Goal: Use online tool/utility: Utilize a website feature to perform a specific function

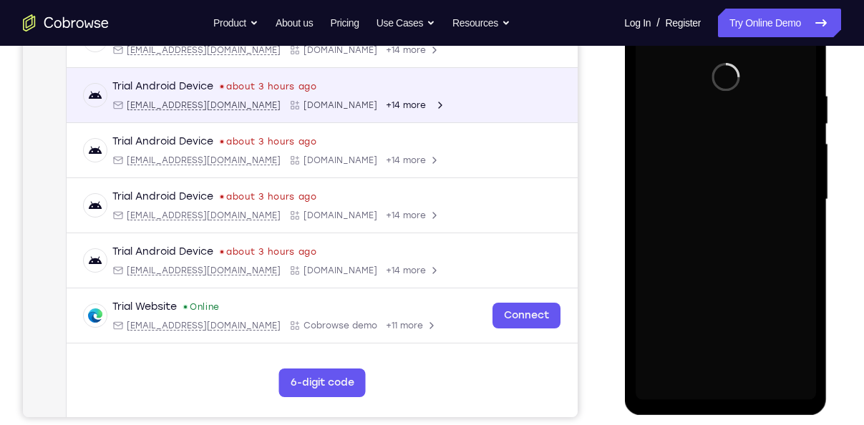
scroll to position [249, 0]
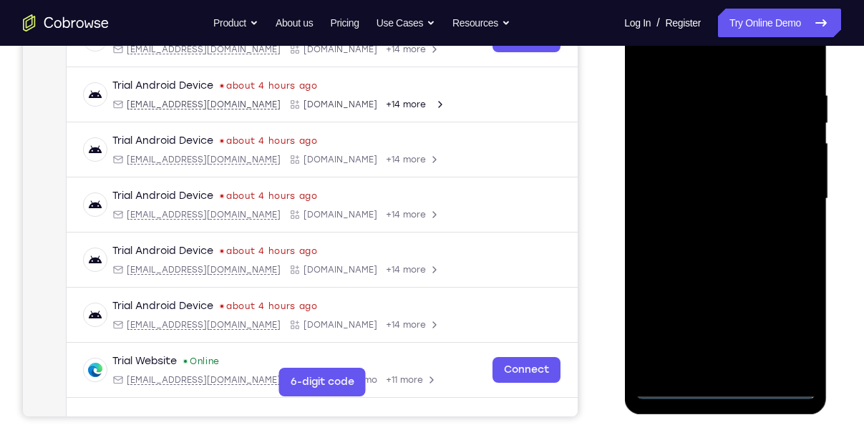
click at [736, 386] on div at bounding box center [725, 199] width 180 height 401
click at [778, 329] on div at bounding box center [725, 199] width 180 height 401
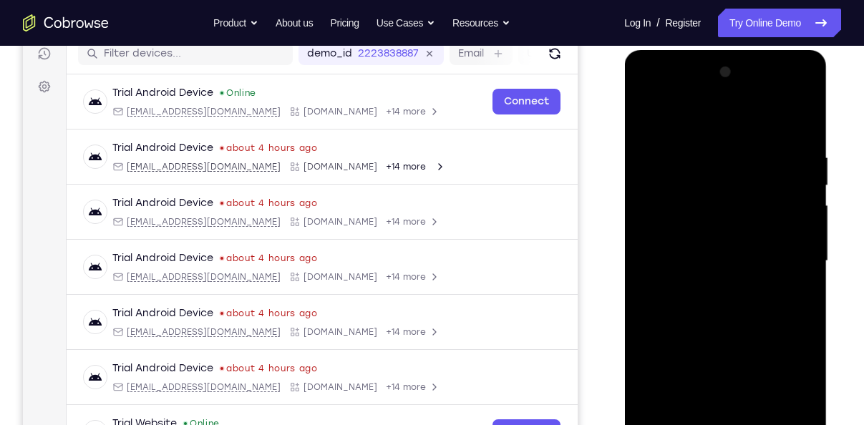
scroll to position [177, 0]
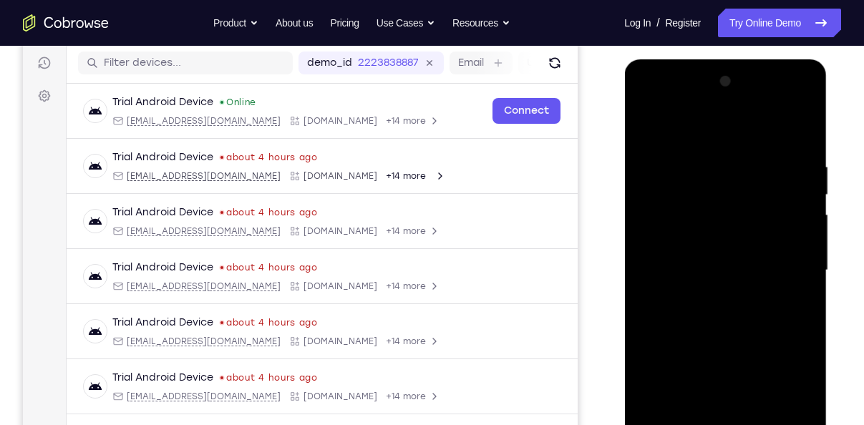
click at [670, 120] on div at bounding box center [725, 270] width 180 height 401
click at [787, 269] on div at bounding box center [725, 270] width 180 height 401
click at [785, 263] on div at bounding box center [725, 270] width 180 height 401
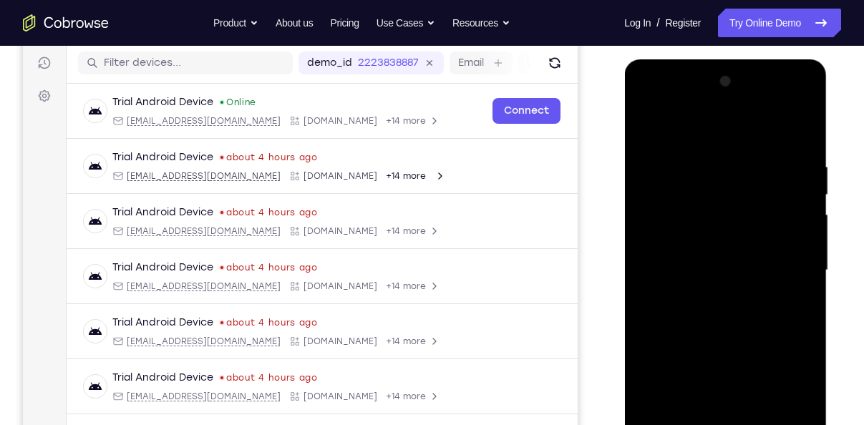
click at [709, 299] on div at bounding box center [725, 270] width 180 height 401
click at [679, 243] on div at bounding box center [725, 270] width 180 height 401
click at [685, 264] on div at bounding box center [725, 270] width 180 height 401
click at [703, 321] on div at bounding box center [725, 270] width 180 height 401
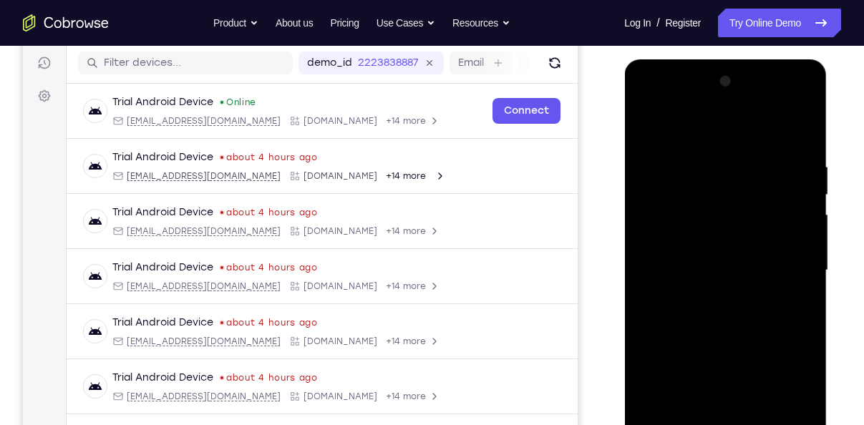
click at [708, 315] on div at bounding box center [725, 270] width 180 height 401
click at [729, 333] on div at bounding box center [725, 270] width 180 height 401
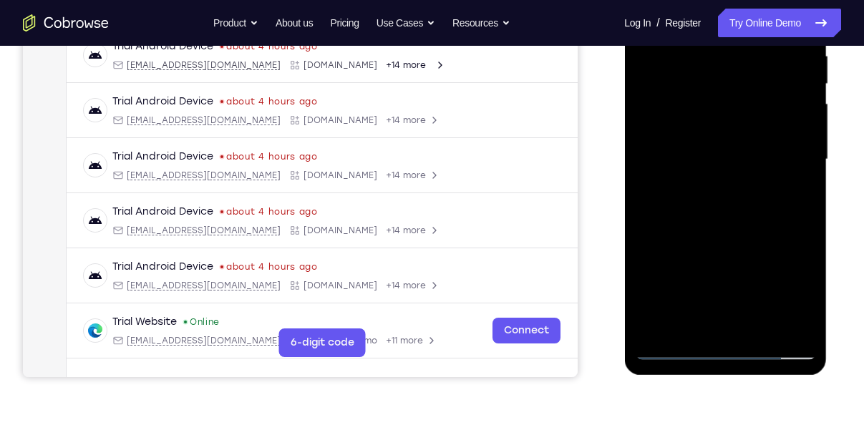
click at [756, 329] on div at bounding box center [725, 159] width 180 height 401
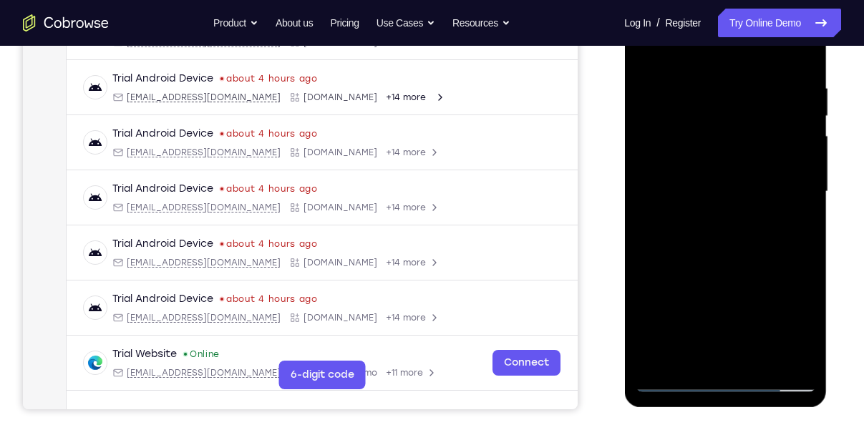
scroll to position [255, 0]
click at [712, 267] on div at bounding box center [725, 192] width 180 height 401
click at [732, 150] on div at bounding box center [725, 192] width 180 height 401
click at [675, 376] on div at bounding box center [725, 192] width 180 height 401
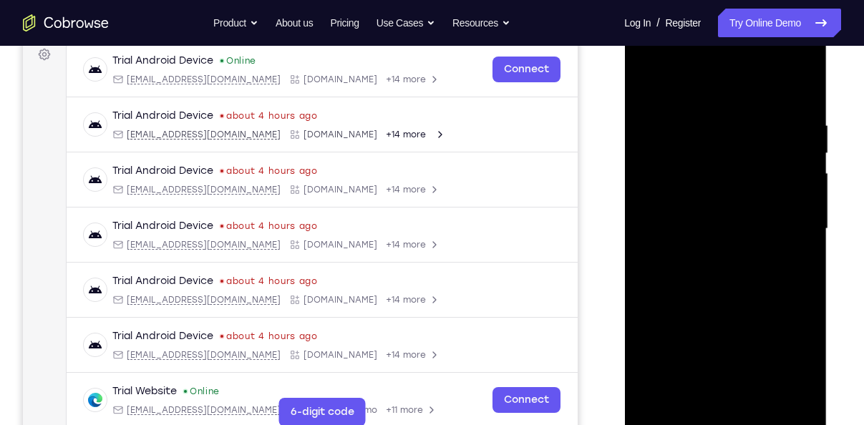
scroll to position [218, 0]
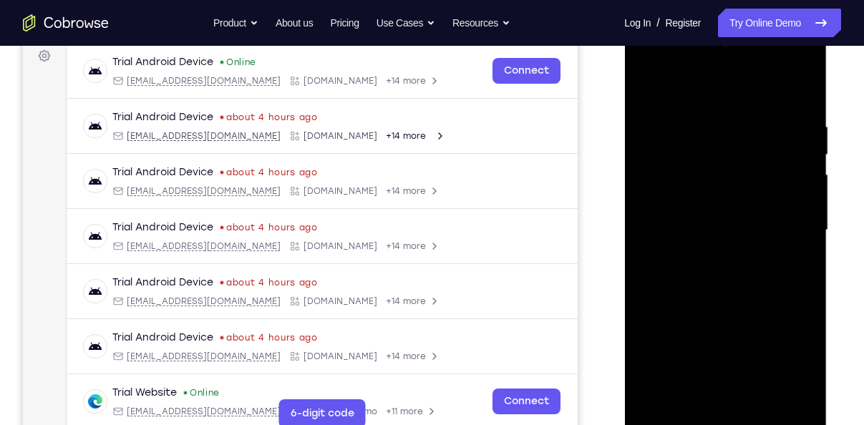
click at [652, 92] on div at bounding box center [725, 230] width 180 height 401
click at [648, 86] on div at bounding box center [725, 230] width 180 height 401
drag, startPoint x: 736, startPoint y: 127, endPoint x: 593, endPoint y: 119, distance: 143.4
click at [624, 119] on html "Online web based iOS Simulators and Android Emulators. Run iPhone, iPad, Mobile…" at bounding box center [726, 233] width 204 height 429
drag, startPoint x: 763, startPoint y: 126, endPoint x: 644, endPoint y: 130, distance: 118.9
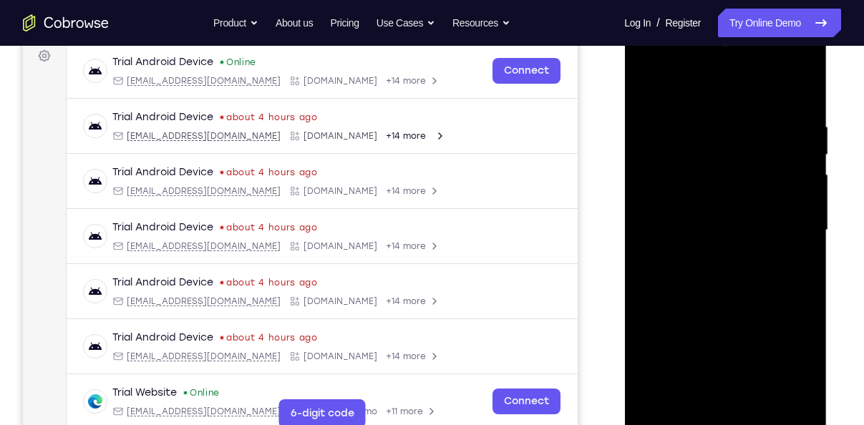
click at [644, 130] on div at bounding box center [725, 230] width 180 height 401
drag, startPoint x: 796, startPoint y: 119, endPoint x: 721, endPoint y: 132, distance: 76.1
click at [721, 132] on div at bounding box center [725, 230] width 180 height 401
drag, startPoint x: 815, startPoint y: 130, endPoint x: 685, endPoint y: 142, distance: 130.8
click at [685, 142] on div at bounding box center [725, 230] width 180 height 401
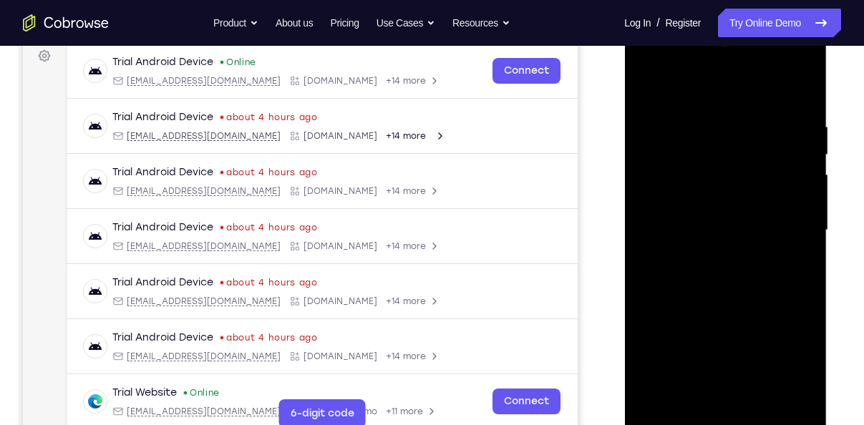
click at [649, 129] on div at bounding box center [725, 230] width 180 height 401
click at [804, 88] on div at bounding box center [725, 230] width 180 height 401
drag, startPoint x: 727, startPoint y: 280, endPoint x: 733, endPoint y: 335, distance: 54.8
click at [733, 335] on div at bounding box center [725, 230] width 180 height 401
click at [786, 123] on div at bounding box center [725, 230] width 180 height 401
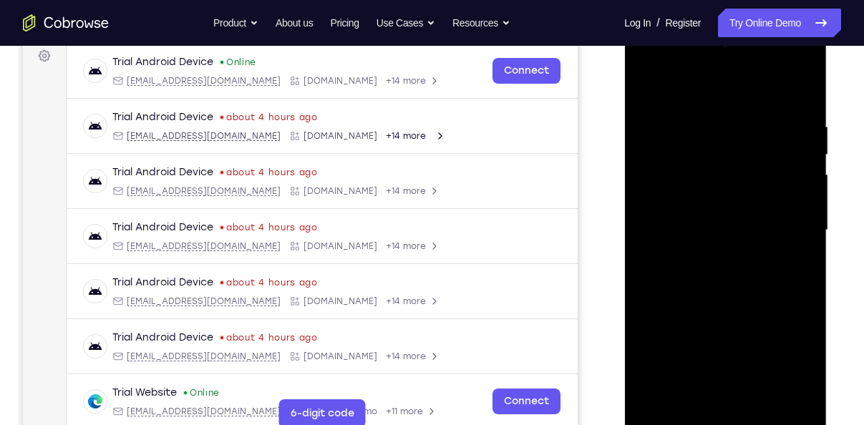
click at [805, 101] on div at bounding box center [725, 230] width 180 height 401
drag, startPoint x: 713, startPoint y: 311, endPoint x: 771, endPoint y: 99, distance: 220.1
click at [771, 99] on div at bounding box center [725, 230] width 180 height 401
drag, startPoint x: 746, startPoint y: 302, endPoint x: 763, endPoint y: 212, distance: 91.9
click at [763, 212] on div at bounding box center [725, 230] width 180 height 401
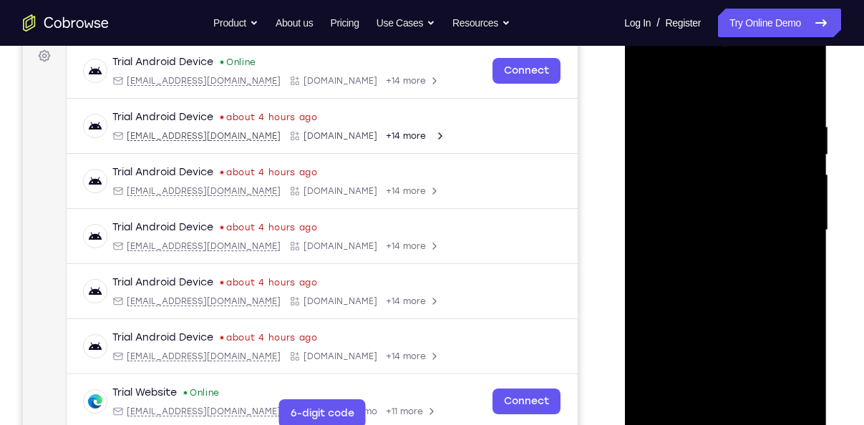
drag, startPoint x: 758, startPoint y: 253, endPoint x: 760, endPoint y: 215, distance: 38.0
click at [760, 215] on div at bounding box center [725, 230] width 180 height 401
drag, startPoint x: 751, startPoint y: 298, endPoint x: 775, endPoint y: 252, distance: 51.5
click at [775, 252] on div at bounding box center [725, 230] width 180 height 401
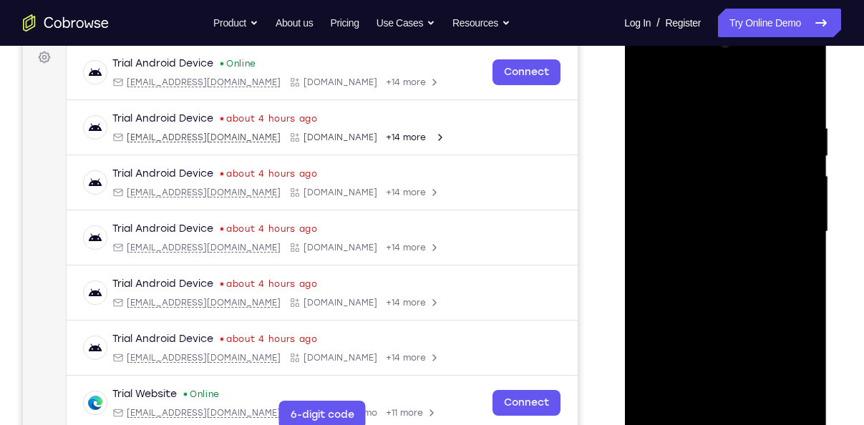
drag, startPoint x: 736, startPoint y: 259, endPoint x: 748, endPoint y: 113, distance: 146.4
click at [748, 113] on div at bounding box center [725, 231] width 180 height 401
drag, startPoint x: 723, startPoint y: 253, endPoint x: 768, endPoint y: 44, distance: 213.7
click at [768, 44] on div at bounding box center [725, 231] width 180 height 401
drag, startPoint x: 737, startPoint y: 197, endPoint x: 789, endPoint y: -42, distance: 244.6
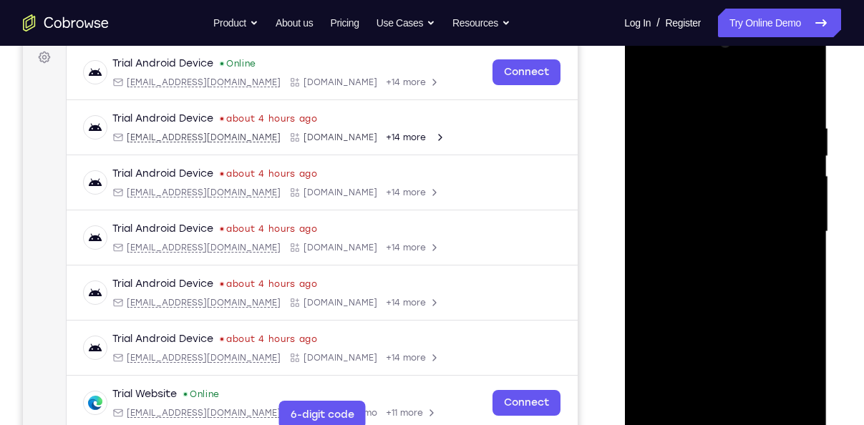
click at [789, 21] on html "Online web based iOS Simulators and Android Emulators. Run iPhone, iPad, Mobile…" at bounding box center [726, 235] width 204 height 429
drag, startPoint x: 726, startPoint y: 243, endPoint x: 693, endPoint y: 441, distance: 200.9
click at [693, 424] on div at bounding box center [725, 234] width 203 height 426
drag, startPoint x: 739, startPoint y: 174, endPoint x: 706, endPoint y: 376, distance: 205.2
click at [706, 376] on div at bounding box center [725, 231] width 180 height 401
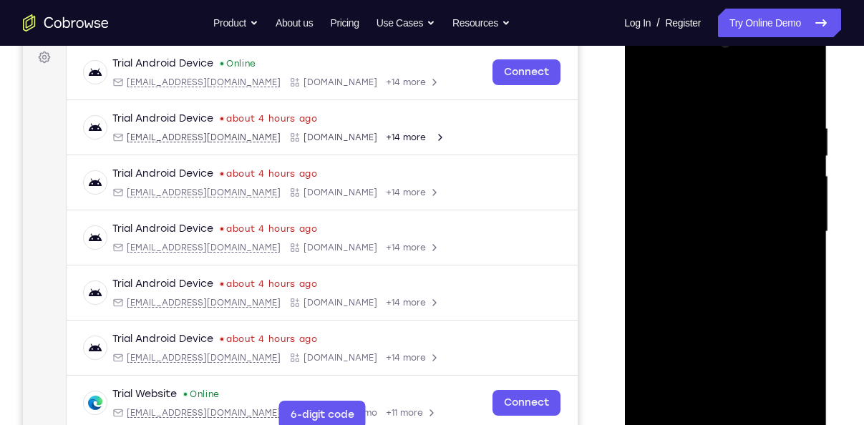
drag, startPoint x: 731, startPoint y: 303, endPoint x: 756, endPoint y: 243, distance: 65.4
click at [756, 243] on div at bounding box center [725, 231] width 180 height 401
click at [787, 273] on div at bounding box center [725, 231] width 180 height 401
drag, startPoint x: 746, startPoint y: 314, endPoint x: 770, endPoint y: 245, distance: 73.5
click at [770, 245] on div at bounding box center [725, 231] width 180 height 401
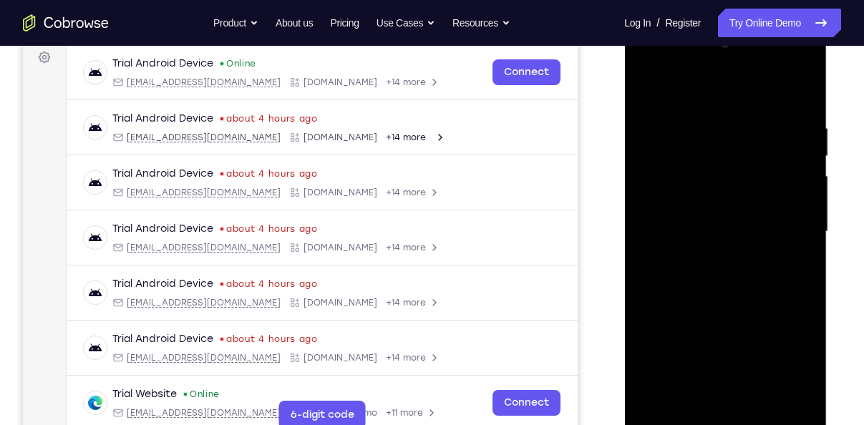
drag, startPoint x: 779, startPoint y: 265, endPoint x: 792, endPoint y: 176, distance: 90.4
click at [792, 176] on div at bounding box center [725, 231] width 180 height 401
drag, startPoint x: 758, startPoint y: 273, endPoint x: 784, endPoint y: 219, distance: 59.8
click at [784, 219] on div at bounding box center [725, 231] width 180 height 401
drag, startPoint x: 762, startPoint y: 281, endPoint x: 786, endPoint y: 224, distance: 62.2
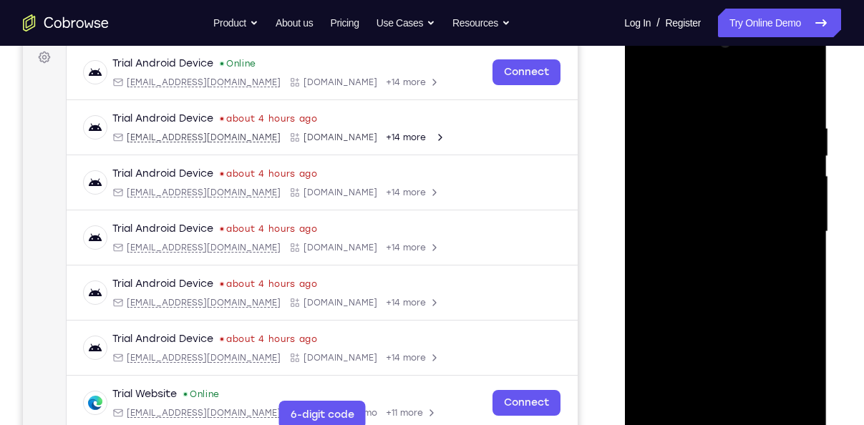
click at [786, 224] on div at bounding box center [725, 231] width 180 height 401
drag, startPoint x: 767, startPoint y: 276, endPoint x: 830, endPoint y: 76, distance: 210.0
click at [828, 76] on html "Online web based iOS Simulators and Android Emulators. Run iPhone, iPad, Mobile…" at bounding box center [726, 235] width 204 height 429
drag, startPoint x: 743, startPoint y: 283, endPoint x: 825, endPoint y: 84, distance: 215.0
click at [825, 84] on div at bounding box center [725, 234] width 203 height 426
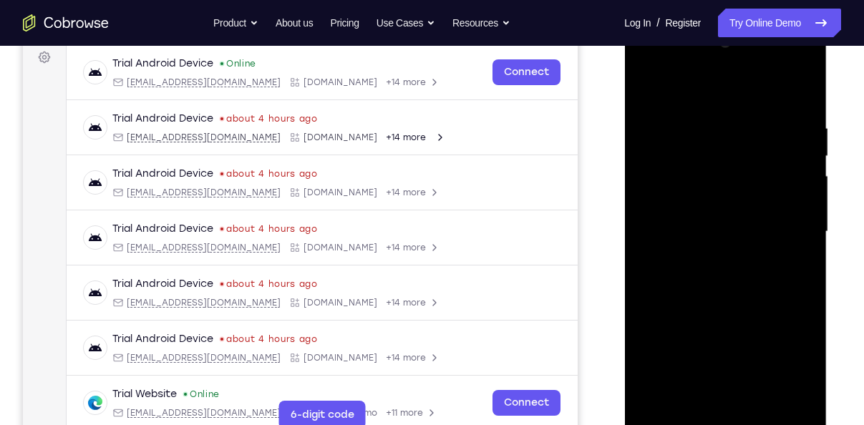
drag, startPoint x: 741, startPoint y: 270, endPoint x: 825, endPoint y: 49, distance: 237.3
click at [825, 49] on div at bounding box center [725, 234] width 203 height 426
click at [803, 256] on div at bounding box center [725, 231] width 180 height 401
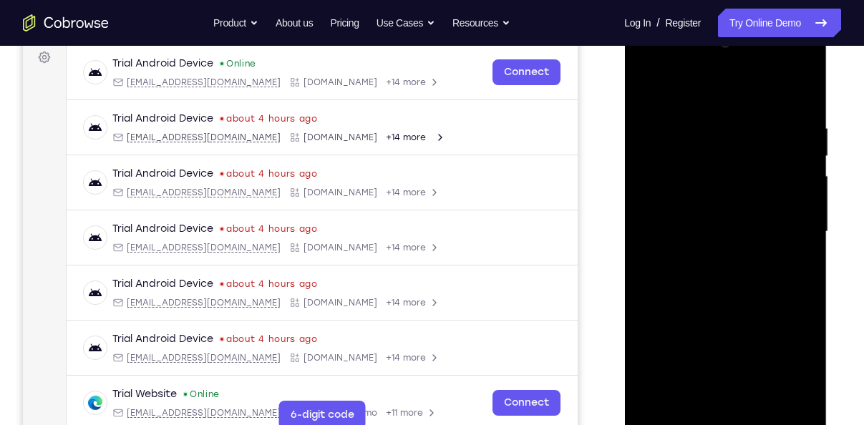
drag, startPoint x: 743, startPoint y: 283, endPoint x: 786, endPoint y: 208, distance: 86.2
click at [786, 208] on div at bounding box center [725, 231] width 180 height 401
click at [807, 182] on div at bounding box center [725, 231] width 180 height 401
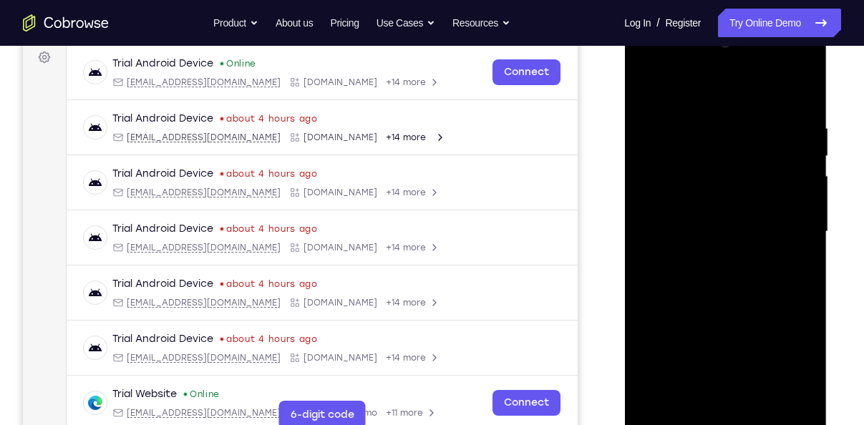
click at [807, 182] on div at bounding box center [725, 231] width 180 height 401
drag, startPoint x: 769, startPoint y: 324, endPoint x: 783, endPoint y: 104, distance: 220.1
click at [783, 104] on div at bounding box center [725, 231] width 180 height 401
drag, startPoint x: 740, startPoint y: 276, endPoint x: 789, endPoint y: 83, distance: 199.4
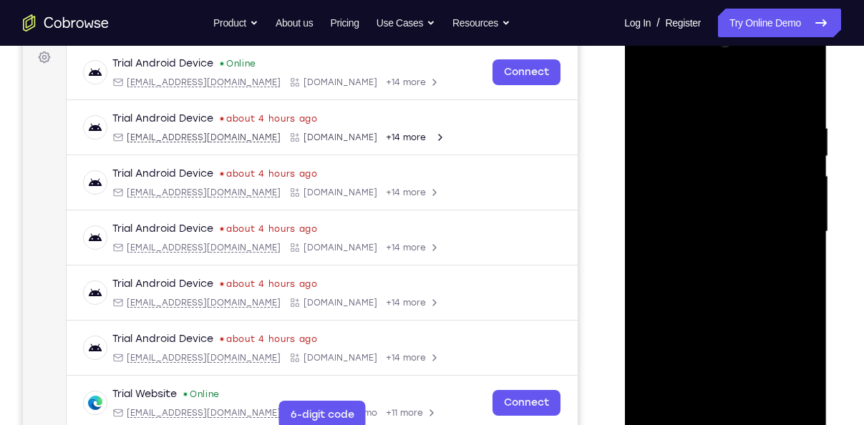
click at [789, 83] on div at bounding box center [725, 231] width 180 height 401
drag, startPoint x: 735, startPoint y: 260, endPoint x: 758, endPoint y: 212, distance: 53.1
click at [758, 212] on div at bounding box center [725, 231] width 180 height 401
drag, startPoint x: 758, startPoint y: 270, endPoint x: 771, endPoint y: 236, distance: 36.9
click at [771, 236] on div at bounding box center [725, 231] width 180 height 401
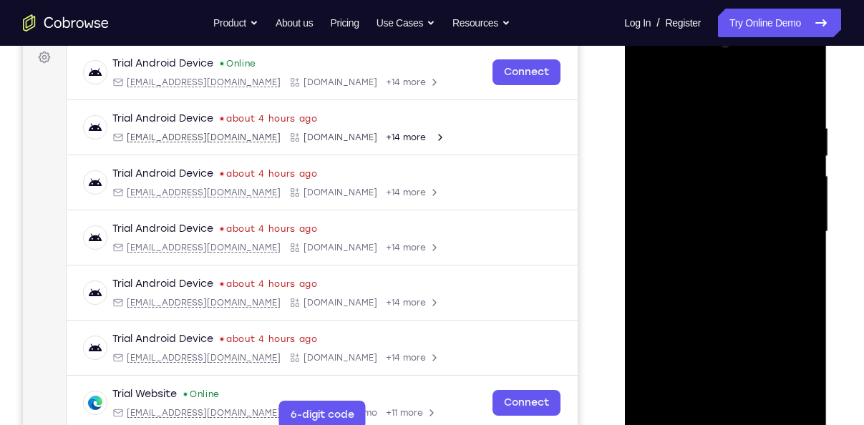
drag, startPoint x: 759, startPoint y: 338, endPoint x: 783, endPoint y: 270, distance: 72.6
click at [783, 270] on div at bounding box center [725, 231] width 180 height 401
drag, startPoint x: 711, startPoint y: 292, endPoint x: 753, endPoint y: 122, distance: 175.5
click at [753, 122] on div at bounding box center [725, 231] width 180 height 401
drag, startPoint x: 750, startPoint y: 275, endPoint x: 798, endPoint y: 73, distance: 207.4
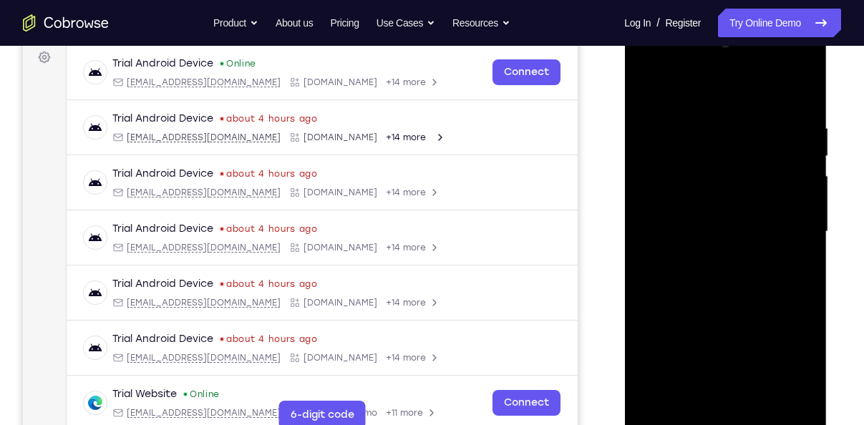
click at [798, 73] on div at bounding box center [725, 231] width 180 height 401
drag, startPoint x: 761, startPoint y: 243, endPoint x: 805, endPoint y: 72, distance: 177.4
click at [805, 72] on div at bounding box center [725, 231] width 180 height 401
drag, startPoint x: 762, startPoint y: 273, endPoint x: 844, endPoint y: 39, distance: 248.5
click at [828, 39] on html "Online web based iOS Simulators and Android Emulators. Run iPhone, iPad, Mobile…" at bounding box center [726, 235] width 204 height 429
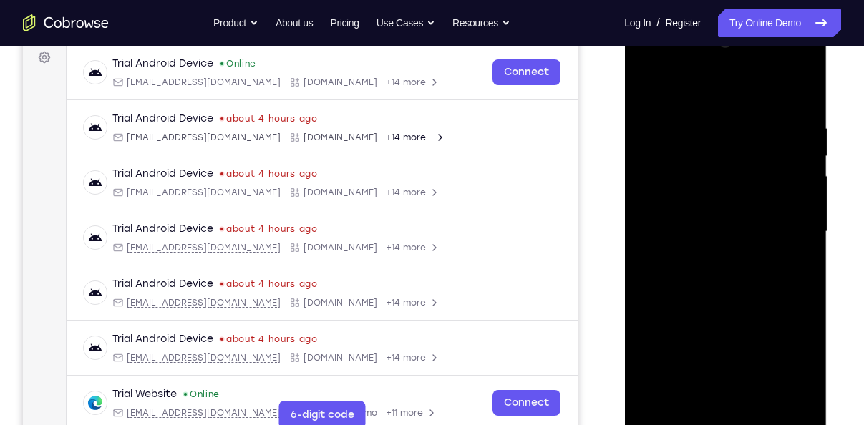
drag, startPoint x: 751, startPoint y: 160, endPoint x: 722, endPoint y: 450, distance: 291.9
click at [722, 424] on html "Online web based iOS Simulators and Android Emulators. Run iPhone, iPad, Mobile…" at bounding box center [726, 235] width 204 height 429
drag, startPoint x: 738, startPoint y: 186, endPoint x: 716, endPoint y: 333, distance: 149.1
click at [716, 333] on div at bounding box center [725, 231] width 180 height 401
click at [802, 160] on div at bounding box center [725, 231] width 180 height 401
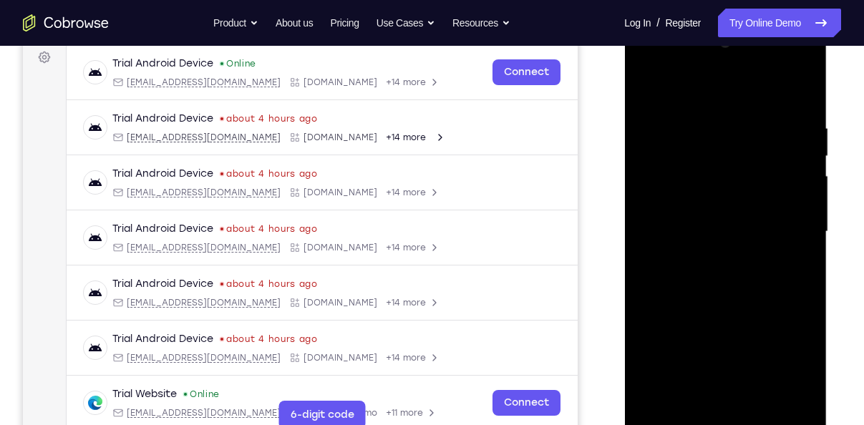
click at [802, 160] on div at bounding box center [725, 231] width 180 height 401
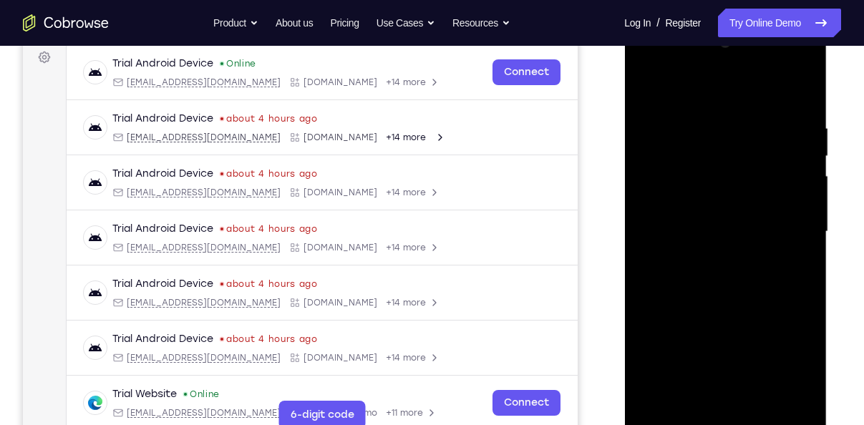
drag, startPoint x: 742, startPoint y: 153, endPoint x: 743, endPoint y: 195, distance: 41.5
click at [743, 195] on div at bounding box center [725, 231] width 180 height 401
click at [802, 198] on div at bounding box center [725, 231] width 180 height 401
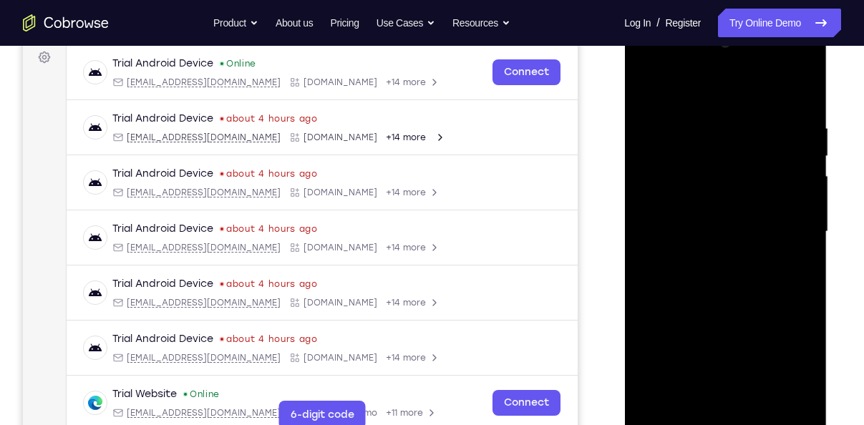
click at [802, 198] on div at bounding box center [725, 231] width 180 height 401
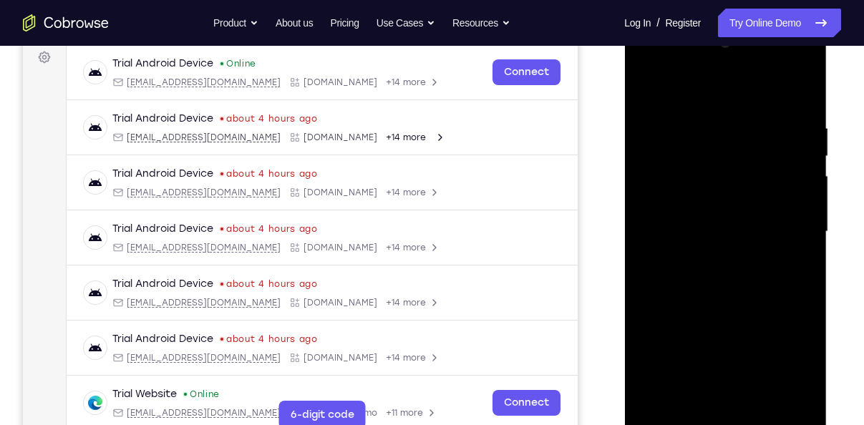
drag, startPoint x: 742, startPoint y: 332, endPoint x: 821, endPoint y: 89, distance: 255.0
click at [821, 89] on div at bounding box center [725, 234] width 203 height 426
drag, startPoint x: 748, startPoint y: 249, endPoint x: 818, endPoint y: 34, distance: 225.8
click at [818, 34] on div at bounding box center [725, 234] width 203 height 426
drag, startPoint x: 755, startPoint y: 222, endPoint x: 821, endPoint y: 44, distance: 189.9
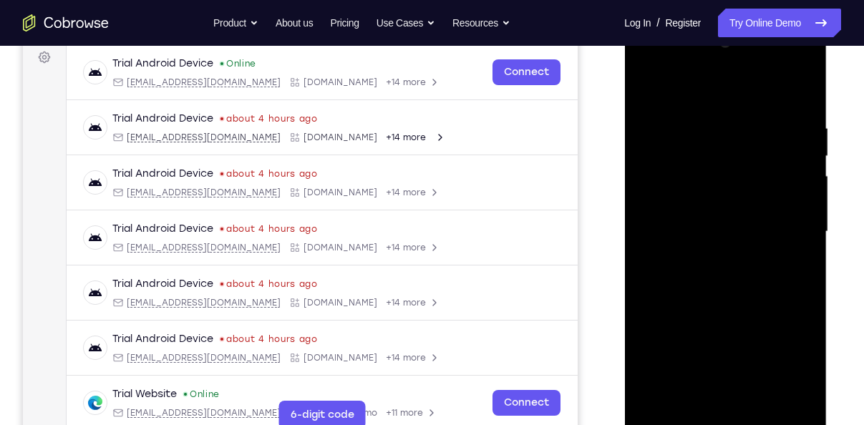
click at [821, 44] on div at bounding box center [725, 234] width 203 height 426
drag, startPoint x: 757, startPoint y: 221, endPoint x: 804, endPoint y: 53, distance: 174.5
click at [804, 53] on div at bounding box center [725, 231] width 180 height 401
drag, startPoint x: 719, startPoint y: 340, endPoint x: 774, endPoint y: 159, distance: 189.0
click at [774, 159] on div at bounding box center [725, 231] width 180 height 401
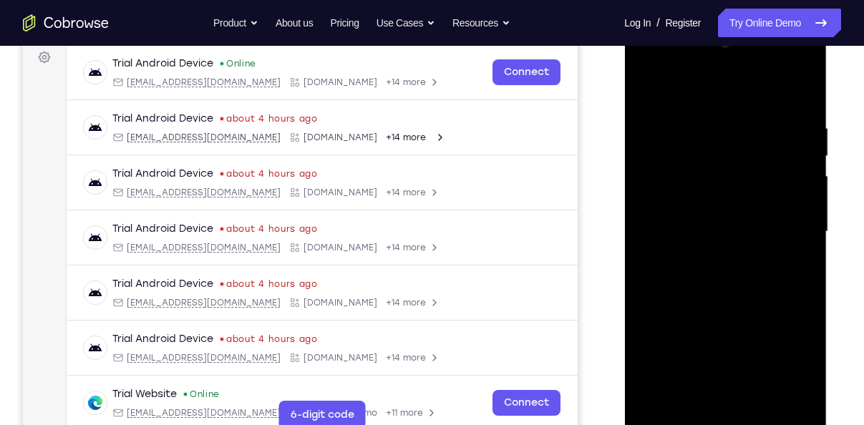
drag, startPoint x: 731, startPoint y: 322, endPoint x: 782, endPoint y: 115, distance: 213.1
click at [782, 115] on div at bounding box center [725, 231] width 180 height 401
click at [697, 70] on div at bounding box center [725, 231] width 180 height 401
click at [679, 85] on div at bounding box center [725, 231] width 180 height 401
drag, startPoint x: 801, startPoint y: 125, endPoint x: 668, endPoint y: 119, distance: 132.5
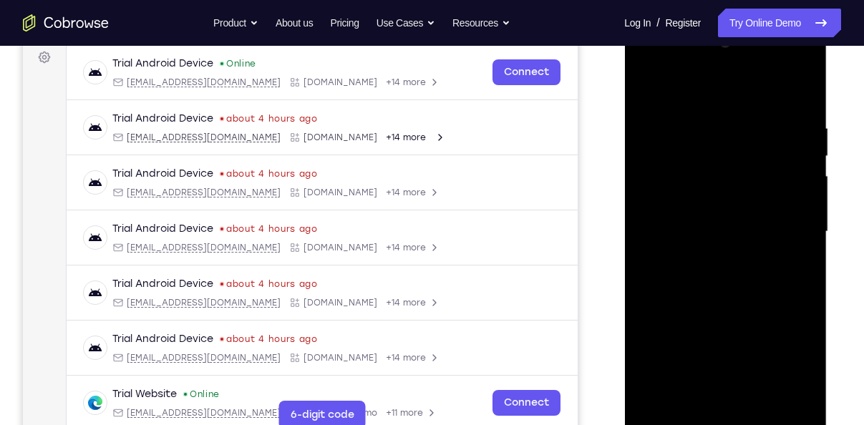
click at [668, 119] on div at bounding box center [725, 231] width 180 height 401
drag, startPoint x: 780, startPoint y: 126, endPoint x: 687, endPoint y: 136, distance: 93.6
click at [687, 136] on div at bounding box center [725, 231] width 180 height 401
drag, startPoint x: 752, startPoint y: 313, endPoint x: 830, endPoint y: 80, distance: 246.0
click at [828, 80] on html "Online web based iOS Simulators and Android Emulators. Run iPhone, iPad, Mobile…" at bounding box center [726, 235] width 204 height 429
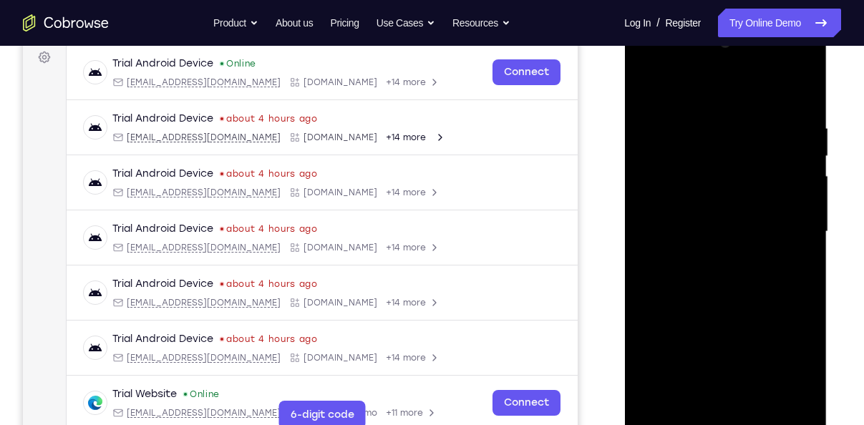
drag, startPoint x: 759, startPoint y: 276, endPoint x: 834, endPoint y: 92, distance: 199.0
click at [828, 92] on html "Online web based iOS Simulators and Android Emulators. Run iPhone, iPad, Mobile…" at bounding box center [726, 235] width 204 height 429
drag, startPoint x: 725, startPoint y: 287, endPoint x: 806, endPoint y: 62, distance: 239.7
click at [806, 62] on div at bounding box center [725, 231] width 180 height 401
drag, startPoint x: 741, startPoint y: 228, endPoint x: 799, endPoint y: 66, distance: 172.0
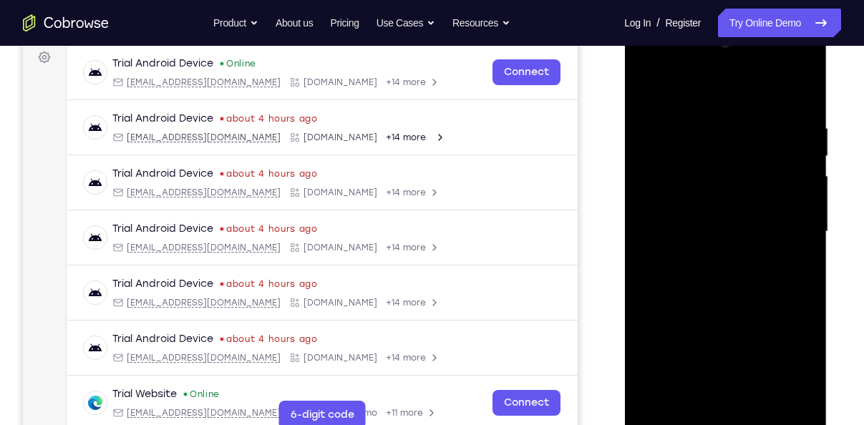
click at [799, 66] on div at bounding box center [725, 231] width 180 height 401
drag, startPoint x: 745, startPoint y: 226, endPoint x: 792, endPoint y: 89, distance: 144.6
click at [792, 89] on div at bounding box center [725, 231] width 180 height 401
drag, startPoint x: 741, startPoint y: 242, endPoint x: 786, endPoint y: 85, distance: 162.9
click at [786, 85] on div at bounding box center [725, 231] width 180 height 401
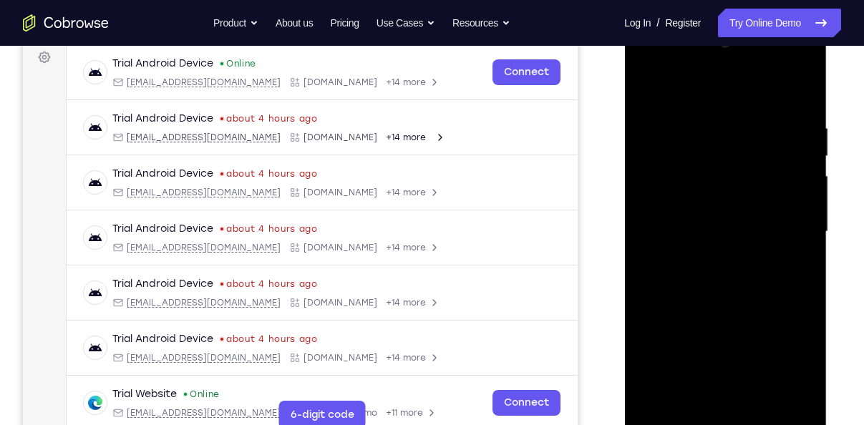
drag, startPoint x: 745, startPoint y: 172, endPoint x: 765, endPoint y: 150, distance: 29.4
click at [765, 150] on div at bounding box center [725, 231] width 180 height 401
drag, startPoint x: 765, startPoint y: 150, endPoint x: 800, endPoint y: 72, distance: 86.2
click at [800, 72] on div at bounding box center [725, 231] width 180 height 401
drag, startPoint x: 757, startPoint y: 212, endPoint x: 805, endPoint y: 82, distance: 138.8
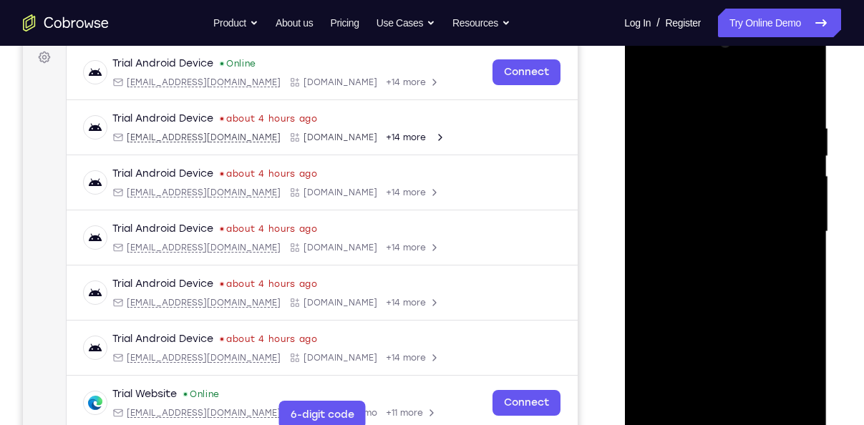
click at [805, 82] on div at bounding box center [725, 231] width 180 height 401
drag, startPoint x: 756, startPoint y: 206, endPoint x: 816, endPoint y: 52, distance: 165.8
click at [816, 52] on div at bounding box center [725, 234] width 203 height 426
drag, startPoint x: 750, startPoint y: 230, endPoint x: 799, endPoint y: 67, distance: 170.9
click at [799, 67] on div at bounding box center [725, 231] width 180 height 401
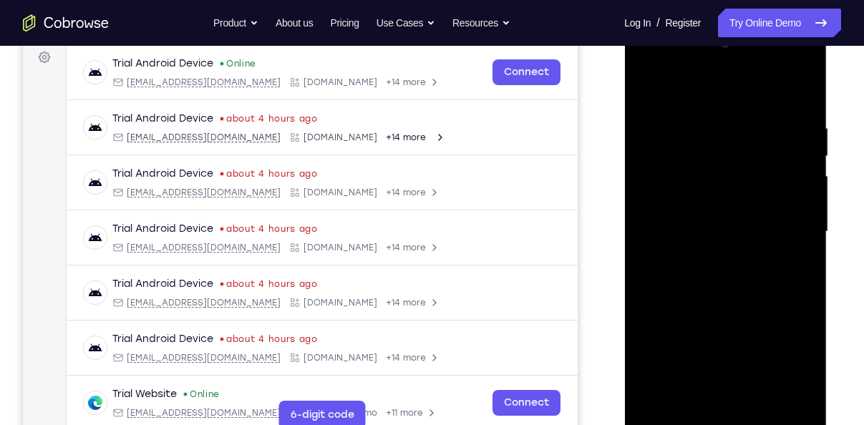
click at [810, 265] on div at bounding box center [725, 231] width 180 height 401
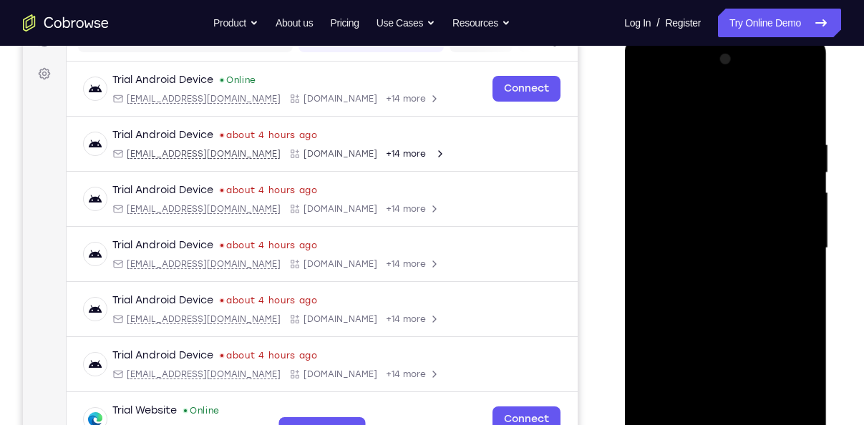
scroll to position [197, 0]
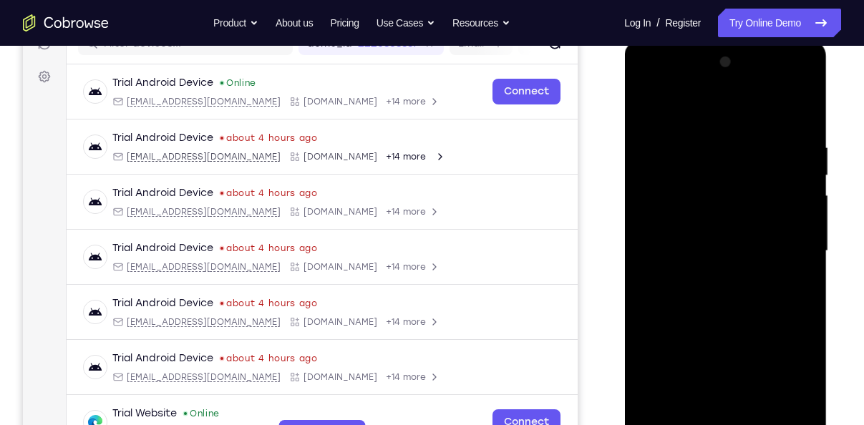
drag, startPoint x: 718, startPoint y: 327, endPoint x: 773, endPoint y: 157, distance: 178.8
click at [773, 157] on div at bounding box center [725, 251] width 180 height 401
drag, startPoint x: 751, startPoint y: 222, endPoint x: 795, endPoint y: 36, distance: 190.4
click at [795, 40] on html "Online web based iOS Simulators and Android Emulators. Run iPhone, iPad, Mobile…" at bounding box center [726, 254] width 204 height 429
drag, startPoint x: 755, startPoint y: 241, endPoint x: 829, endPoint y: 62, distance: 194.4
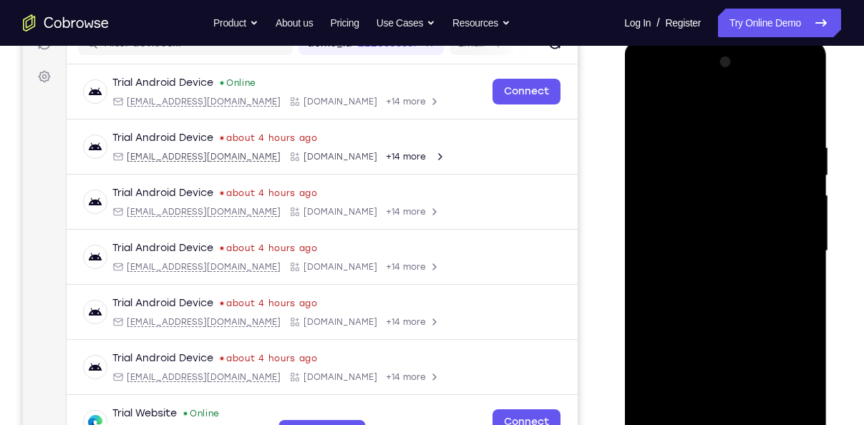
click at [828, 62] on html "Online web based iOS Simulators and Android Emulators. Run iPhone, iPad, Mobile…" at bounding box center [726, 254] width 204 height 429
drag, startPoint x: 745, startPoint y: 265, endPoint x: 806, endPoint y: 84, distance: 191.7
click at [806, 84] on div at bounding box center [725, 251] width 180 height 401
drag, startPoint x: 748, startPoint y: 250, endPoint x: 759, endPoint y: 225, distance: 26.6
click at [759, 225] on div at bounding box center [725, 251] width 180 height 401
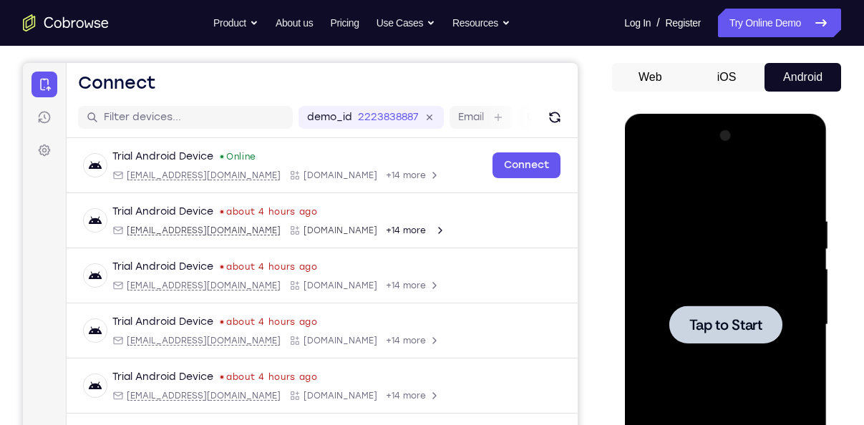
scroll to position [122, 0]
